Goal: Task Accomplishment & Management: Use online tool/utility

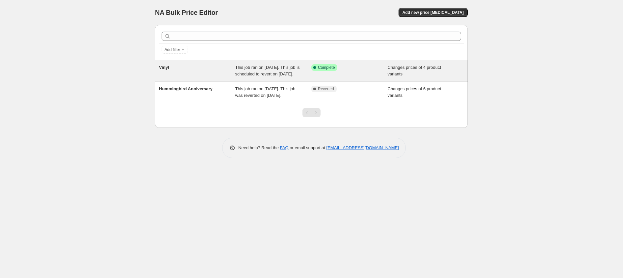
click at [212, 77] on div "Vinyl" at bounding box center [197, 70] width 76 height 13
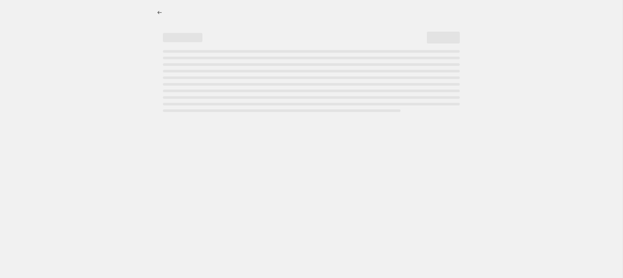
select select "product_type"
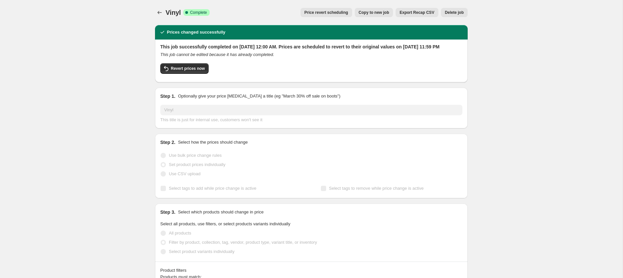
click at [314, 9] on button "Price revert scheduling" at bounding box center [327, 12] width 52 height 9
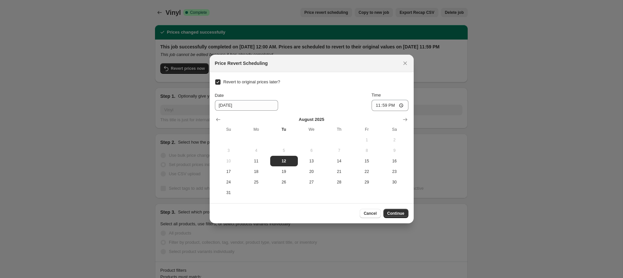
click at [249, 84] on span "Revert to original prices later?" at bounding box center [252, 81] width 57 height 5
click at [221, 84] on input "Revert to original prices later?" at bounding box center [217, 81] width 5 height 5
checkbox input "false"
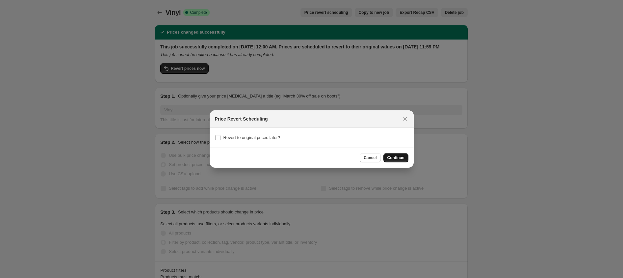
click at [396, 157] on span "Continue" at bounding box center [395, 157] width 17 height 5
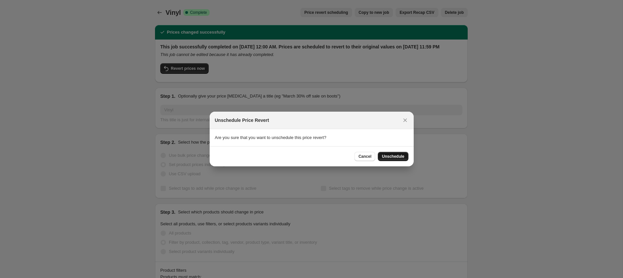
click at [388, 154] on span "Unschedule" at bounding box center [393, 156] width 22 height 5
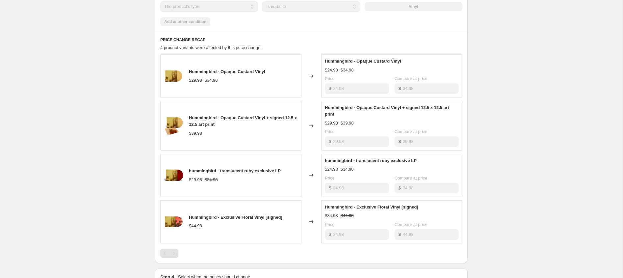
scroll to position [296, 0]
